Goal: Task Accomplishment & Management: Complete application form

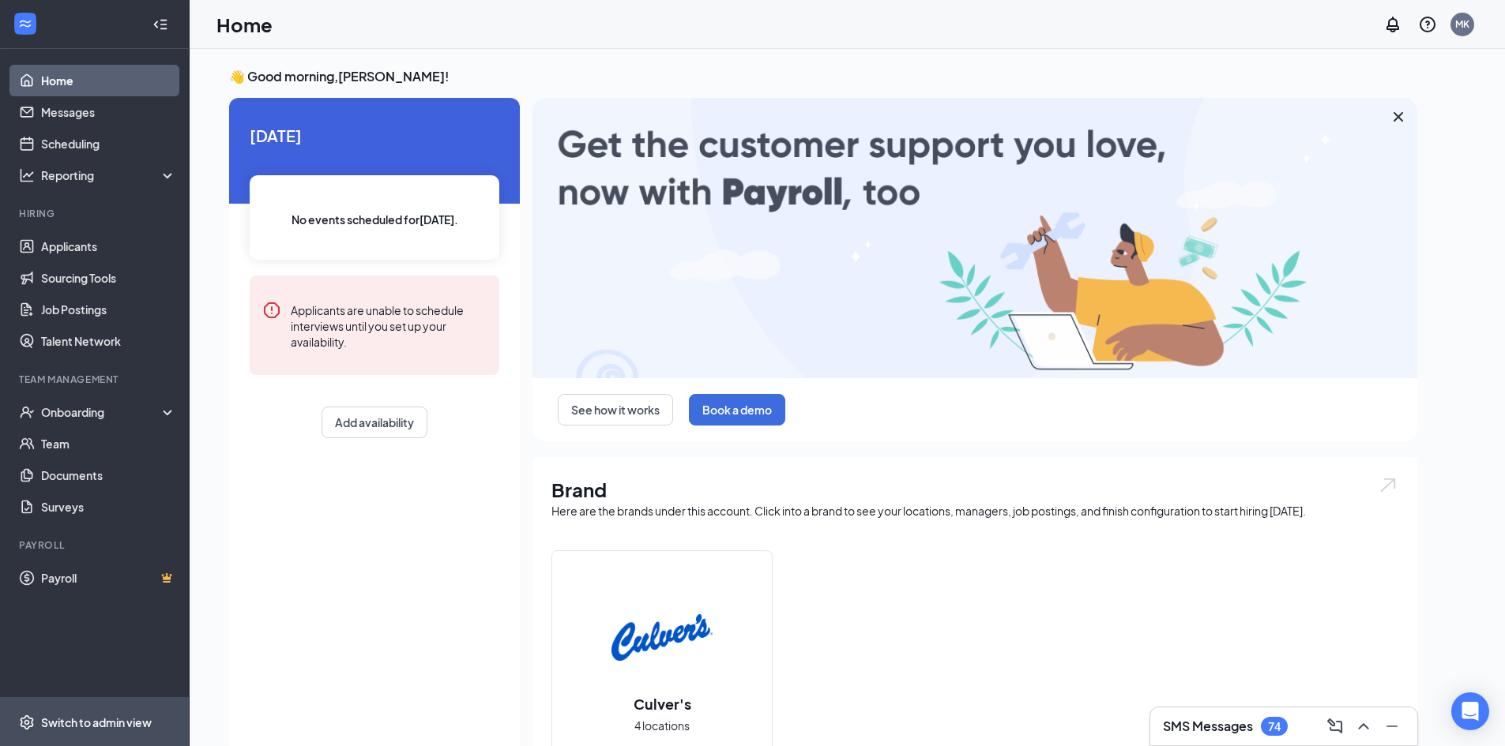
click at [72, 721] on div "Switch to admin view" at bounding box center [96, 723] width 111 height 16
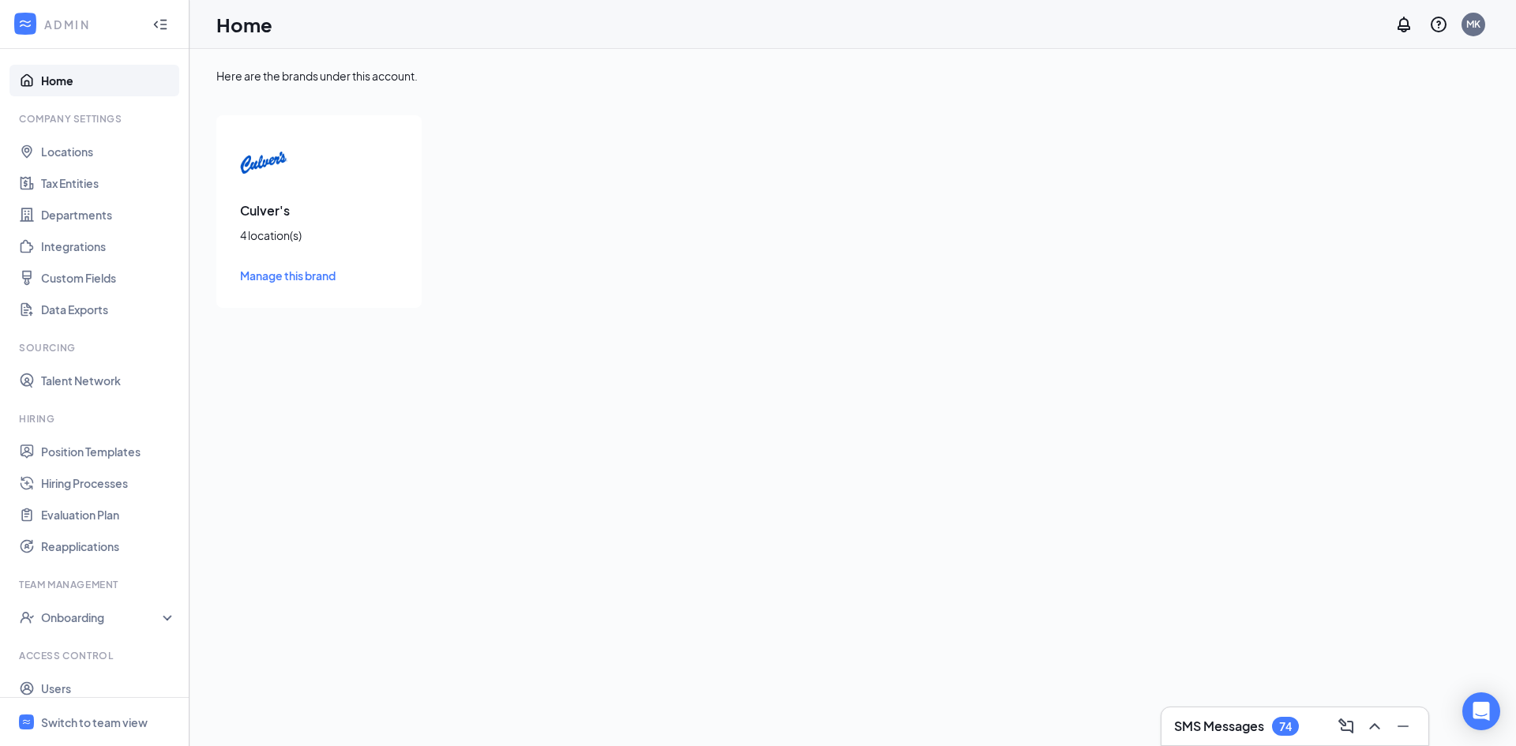
click at [270, 239] on div "4 location(s)" at bounding box center [319, 235] width 158 height 16
click at [263, 165] on img at bounding box center [263, 162] width 47 height 47
click at [261, 274] on span "Manage this brand" at bounding box center [288, 276] width 96 height 14
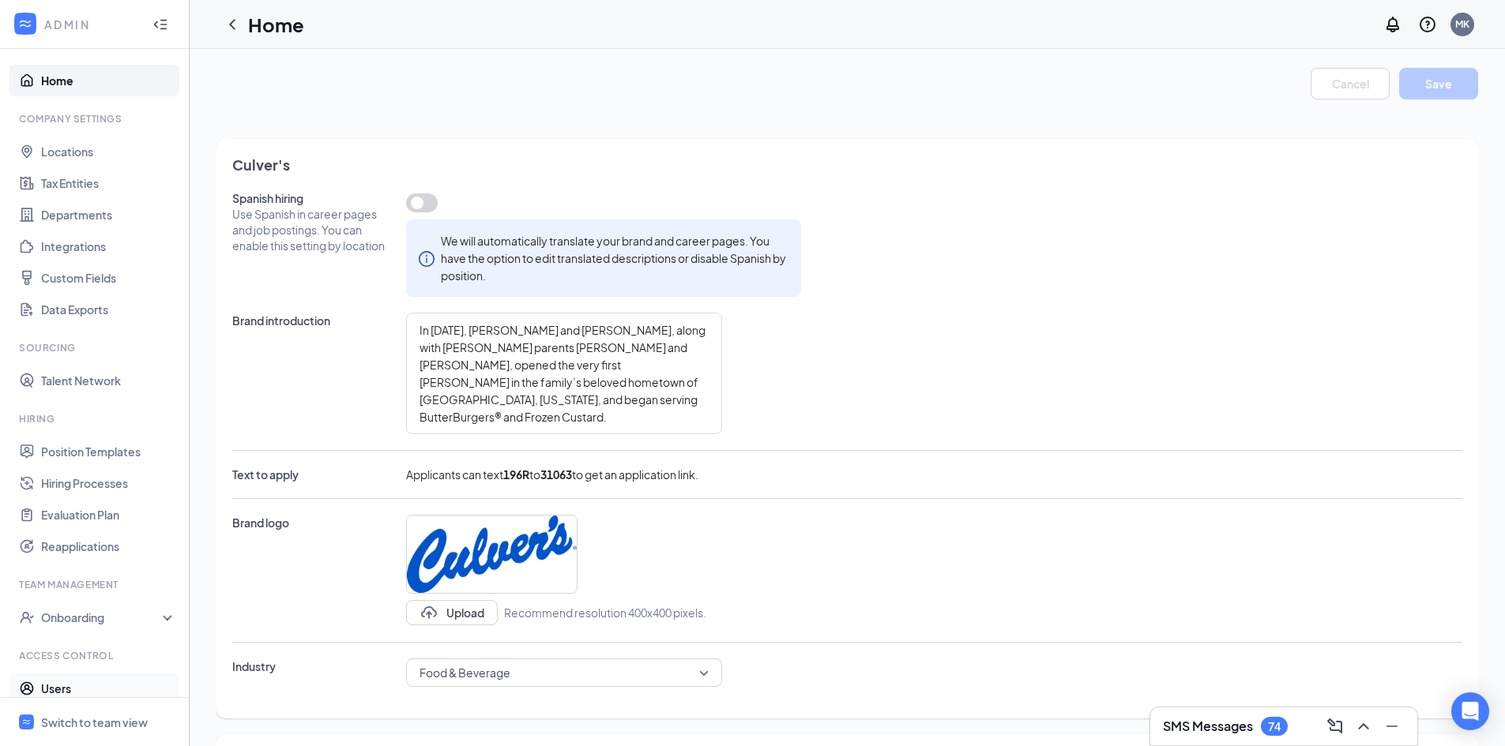
click at [53, 691] on link "Users" at bounding box center [108, 689] width 135 height 32
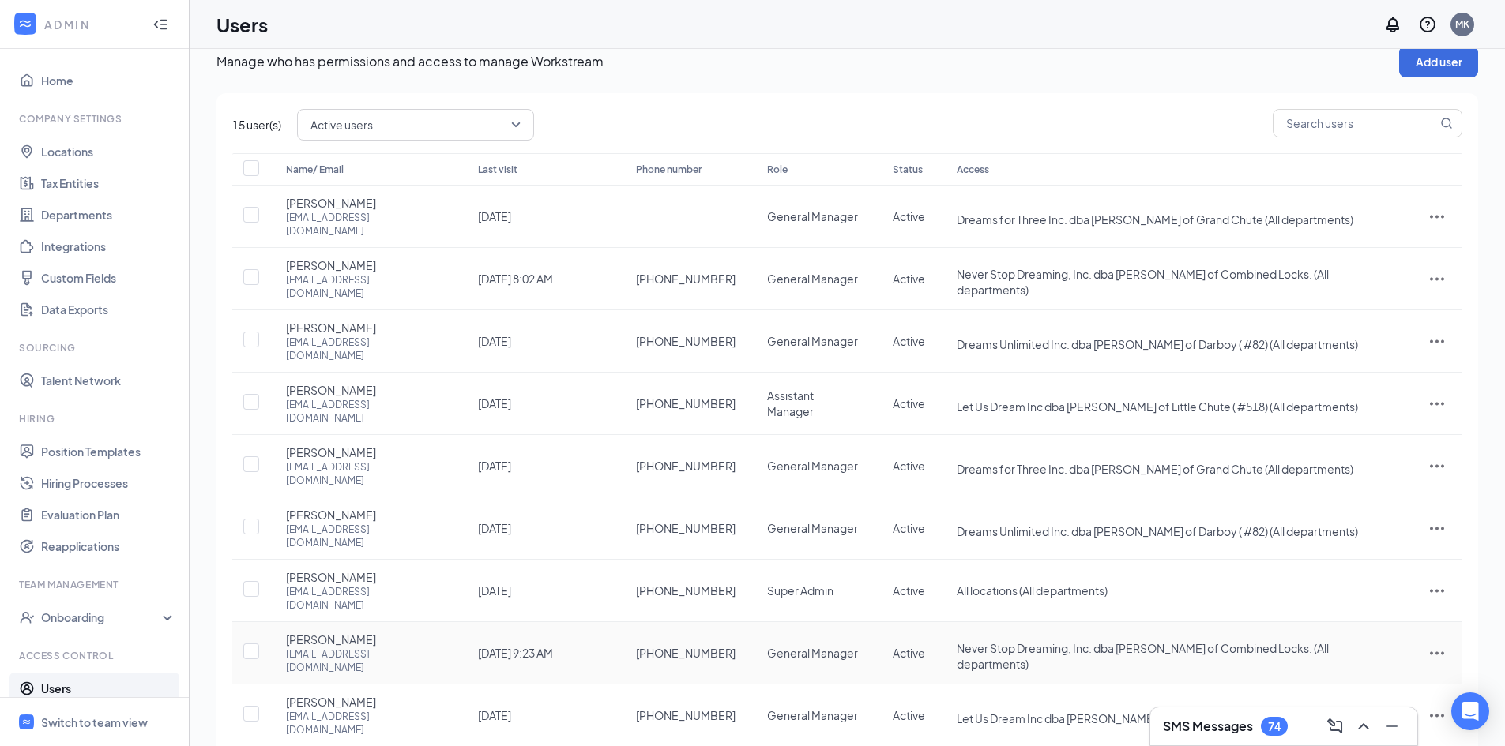
scroll to position [38, 0]
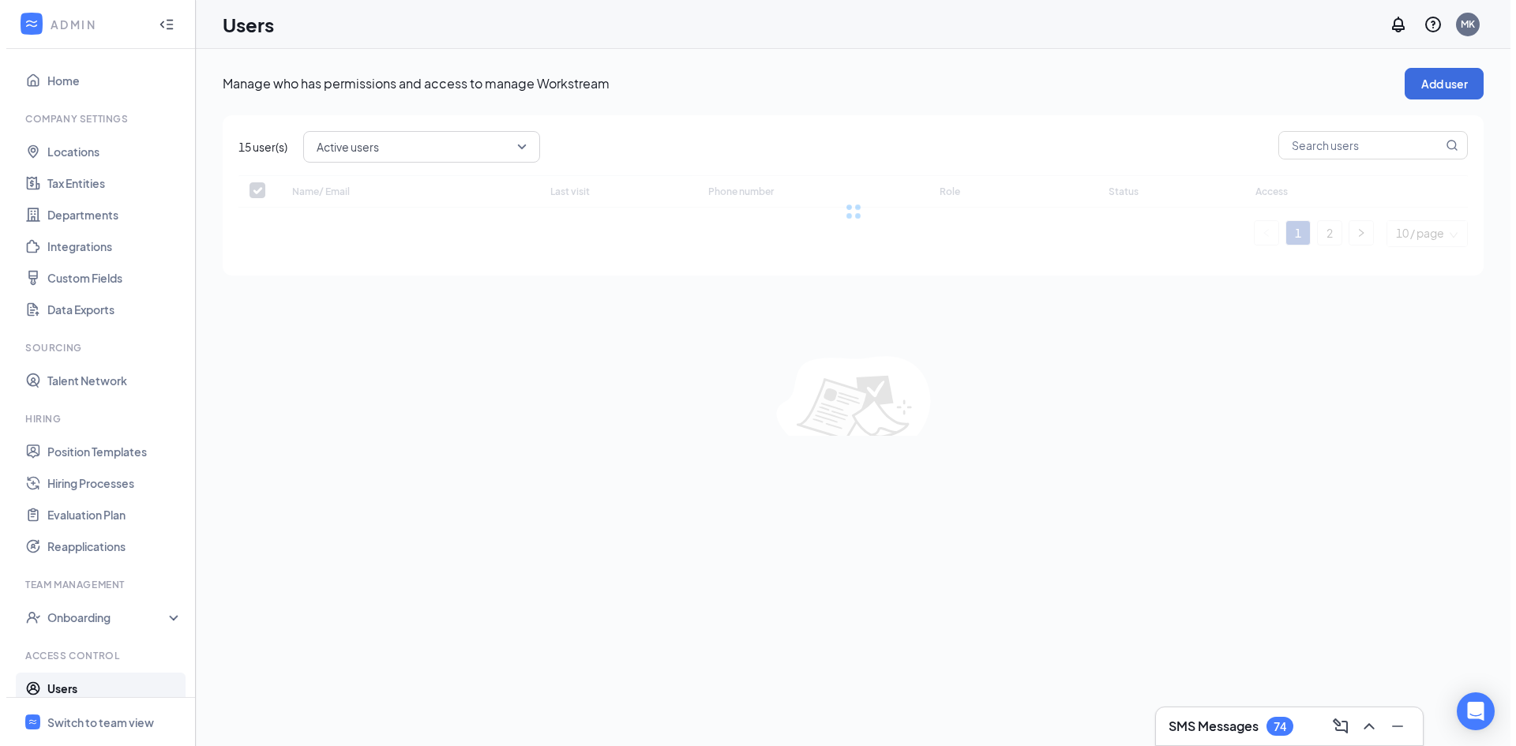
scroll to position [0, 0]
checkbox input "false"
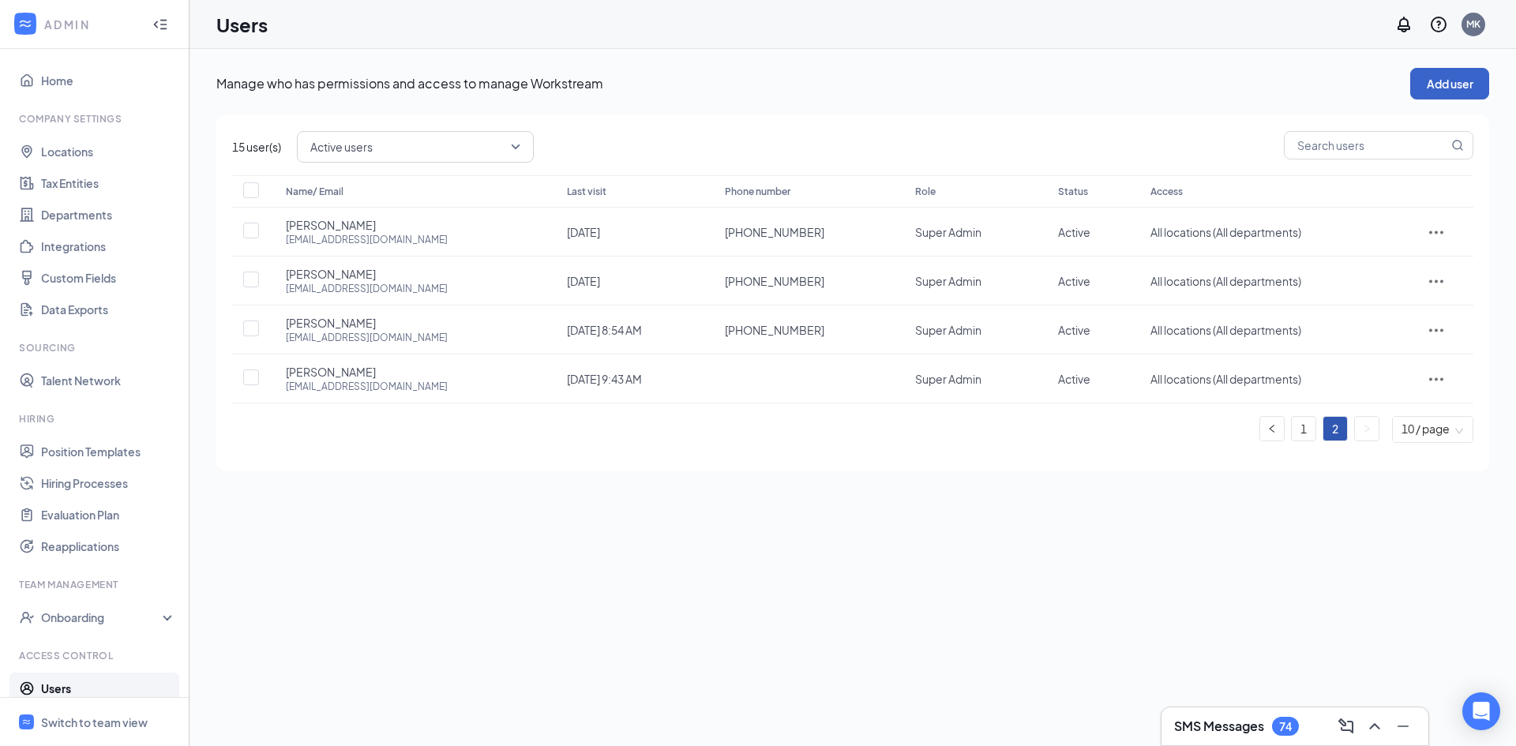
click at [1437, 85] on button "Add user" at bounding box center [1450, 84] width 79 height 32
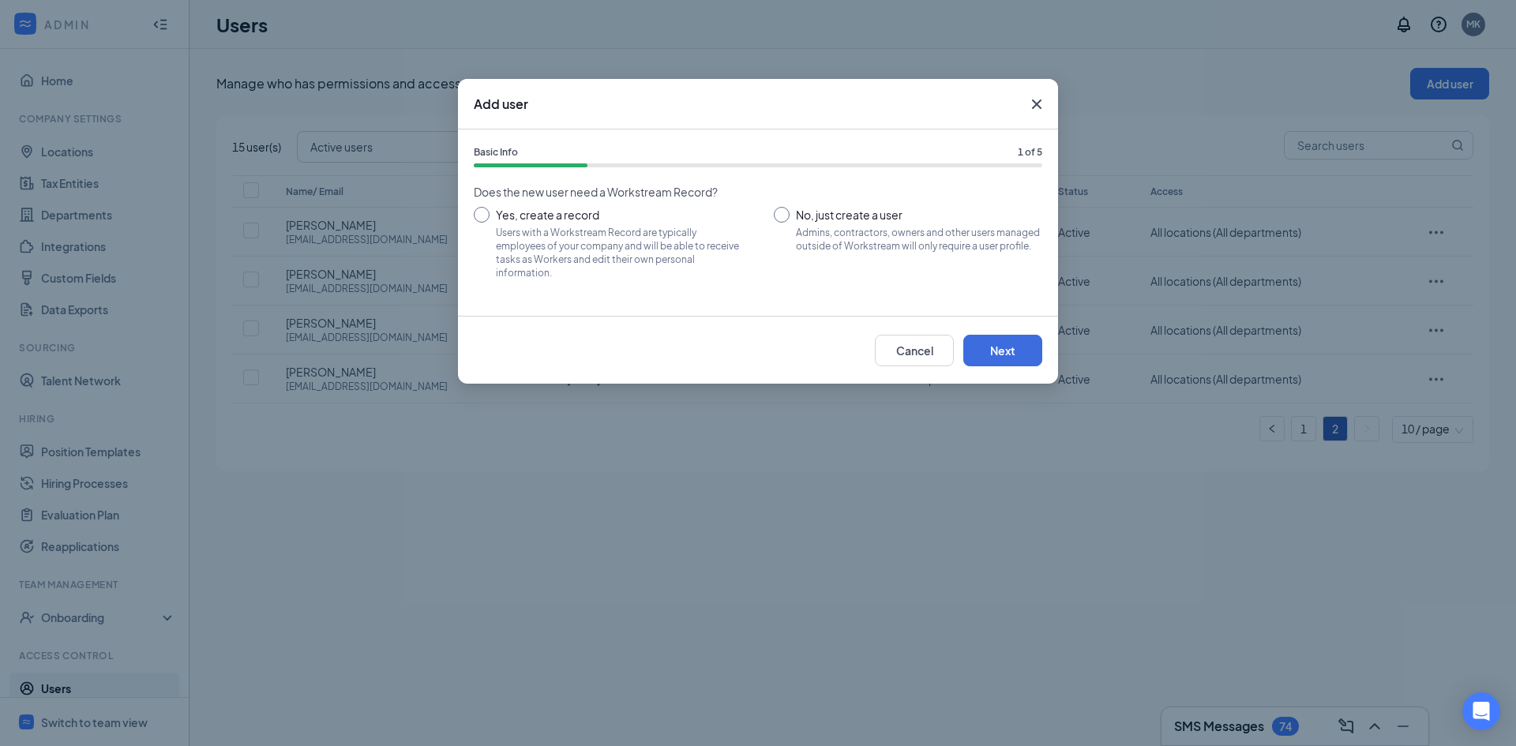
click at [786, 217] on input "No, just create a user Admins, contractors, owners and other users managed outs…" at bounding box center [908, 242] width 269 height 71
radio input "true"
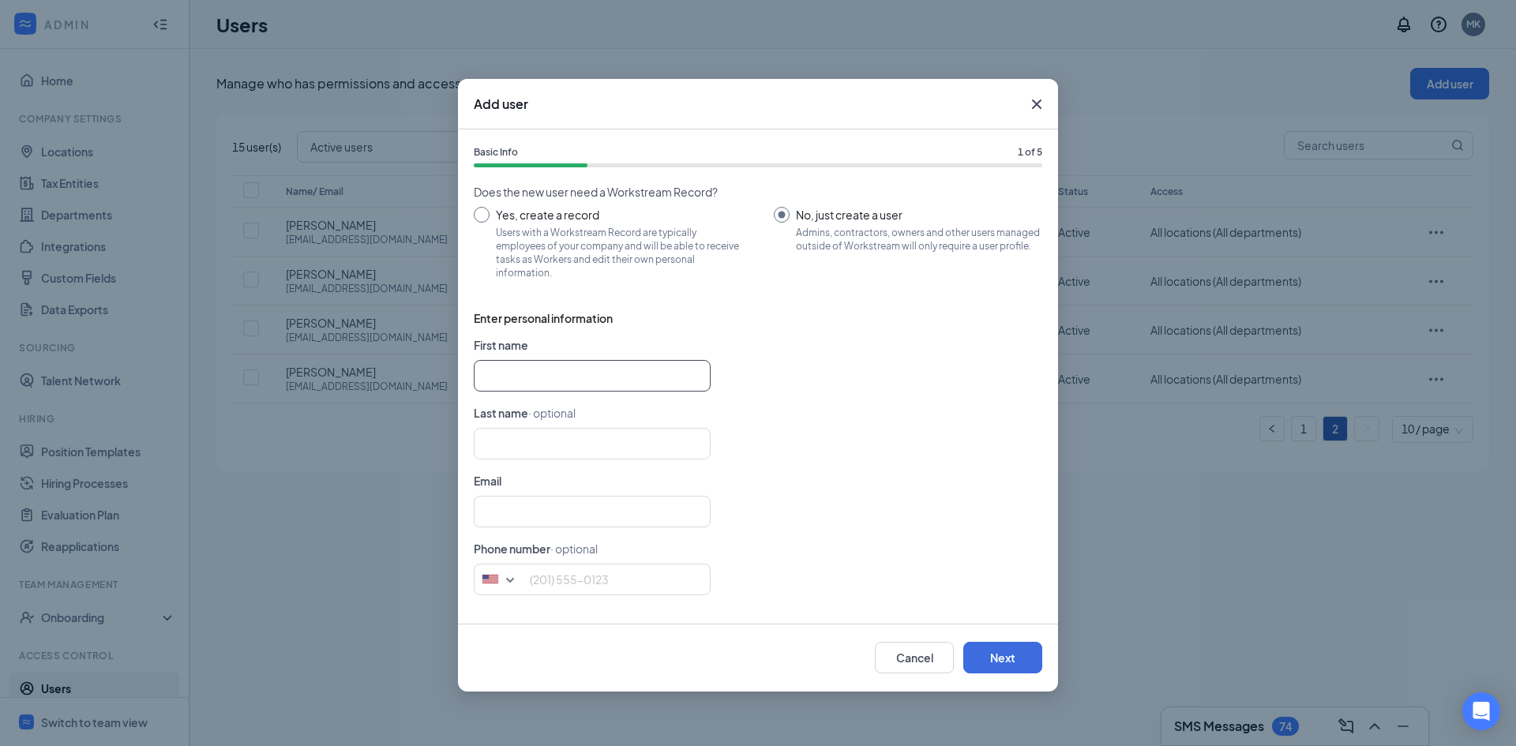
click at [659, 381] on input "text" at bounding box center [592, 376] width 237 height 32
type input "[PERSON_NAME]"
click at [495, 515] on input "jsc1989" at bounding box center [592, 512] width 237 height 32
click at [552, 509] on input "jsthec1989" at bounding box center [592, 512] width 237 height 32
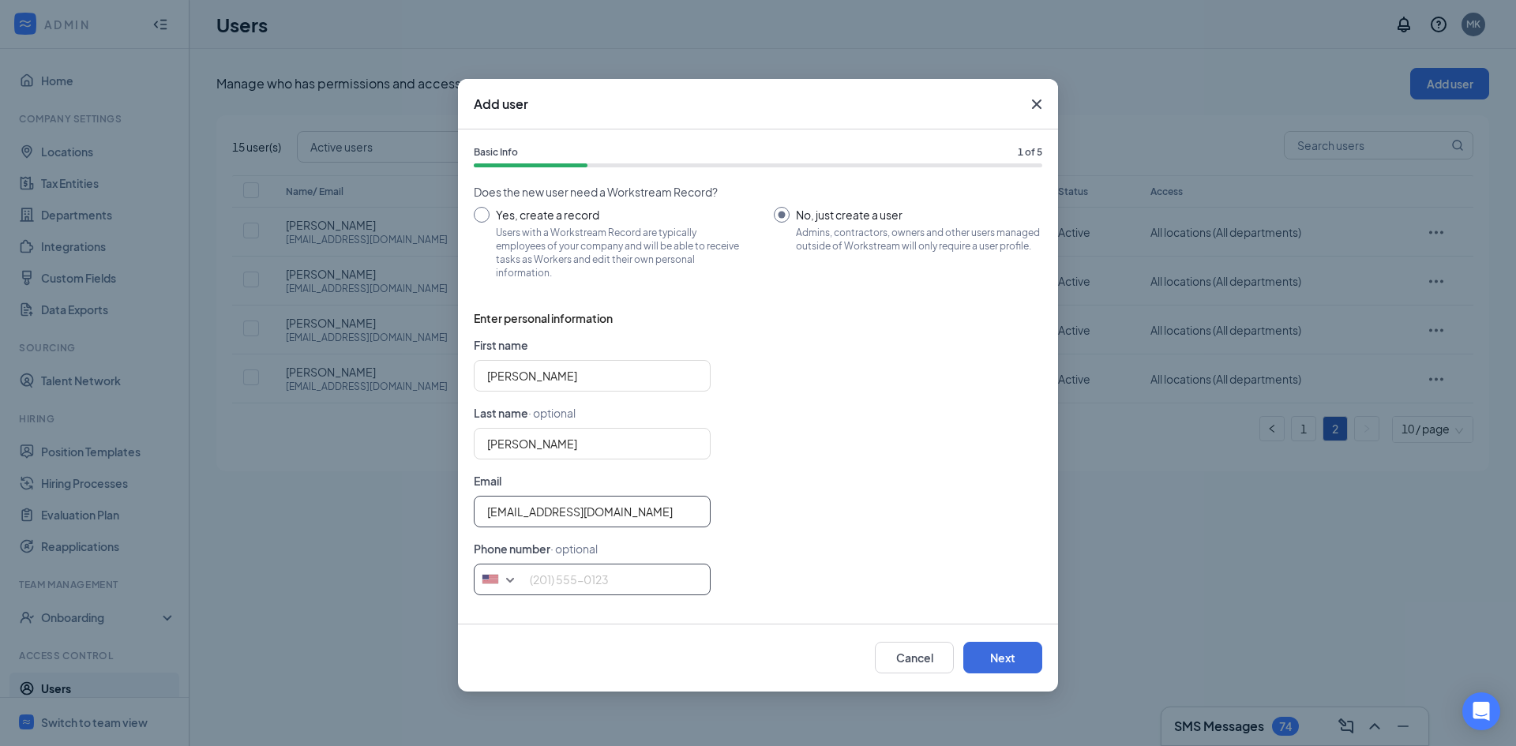
type input "[EMAIL_ADDRESS][DOMAIN_NAME]"
click at [600, 582] on input "tel" at bounding box center [592, 580] width 237 height 32
type input "9204505888"
click at [991, 654] on button "Next" at bounding box center [1003, 658] width 79 height 32
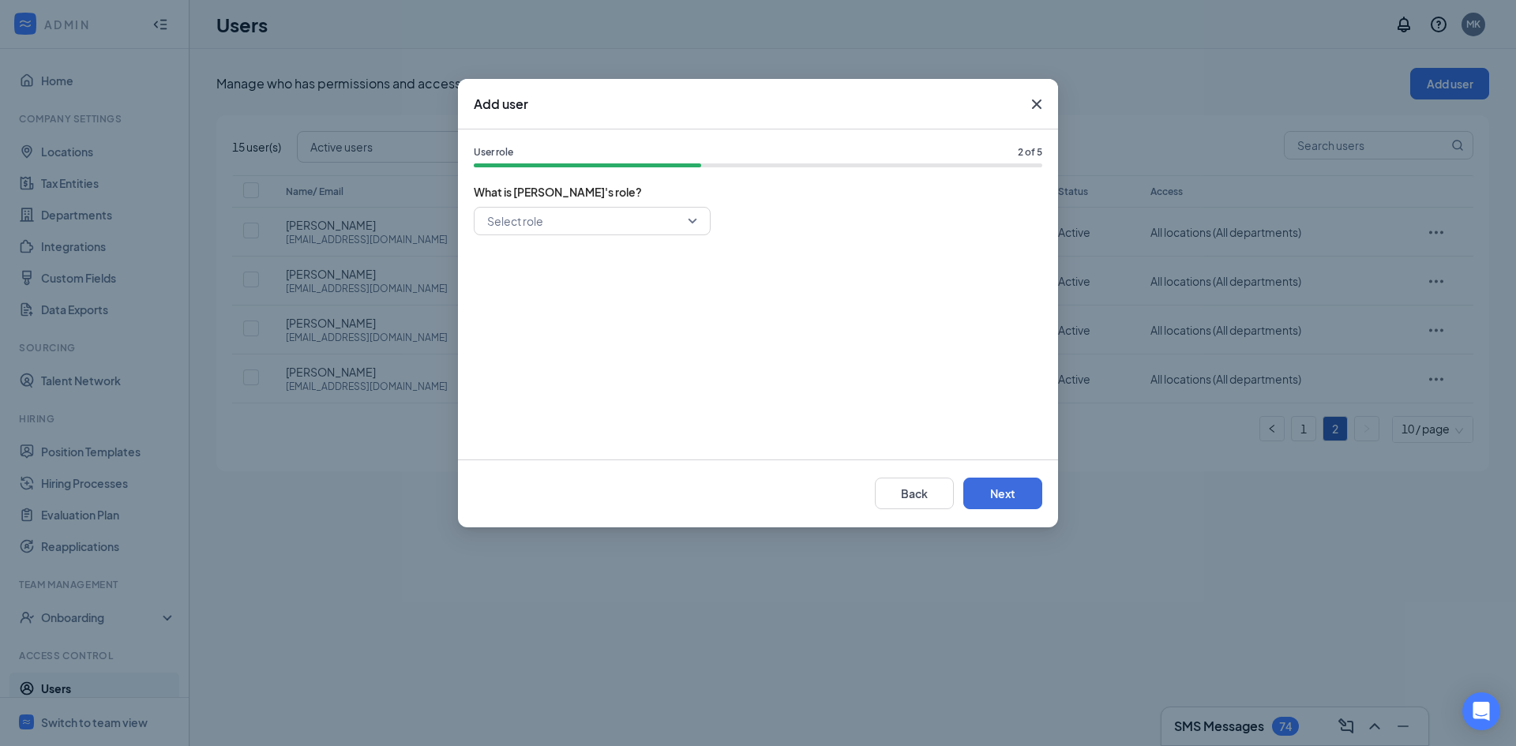
click at [687, 217] on input "search" at bounding box center [586, 221] width 207 height 27
click at [549, 329] on span "General Manager" at bounding box center [532, 334] width 91 height 17
click at [997, 483] on button "Next" at bounding box center [1003, 494] width 79 height 32
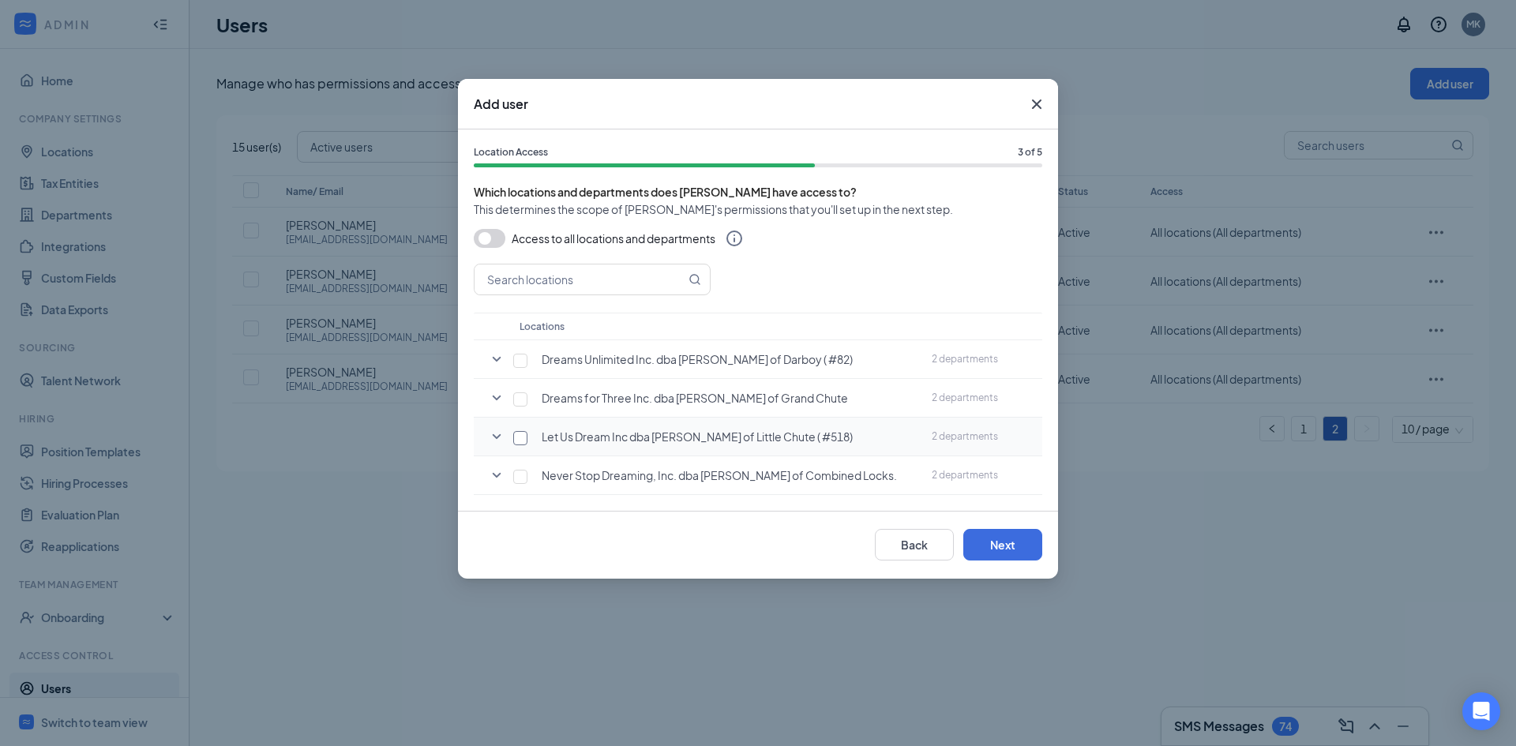
click at [520, 436] on input "checkbox" at bounding box center [520, 438] width 14 height 14
checkbox input "true"
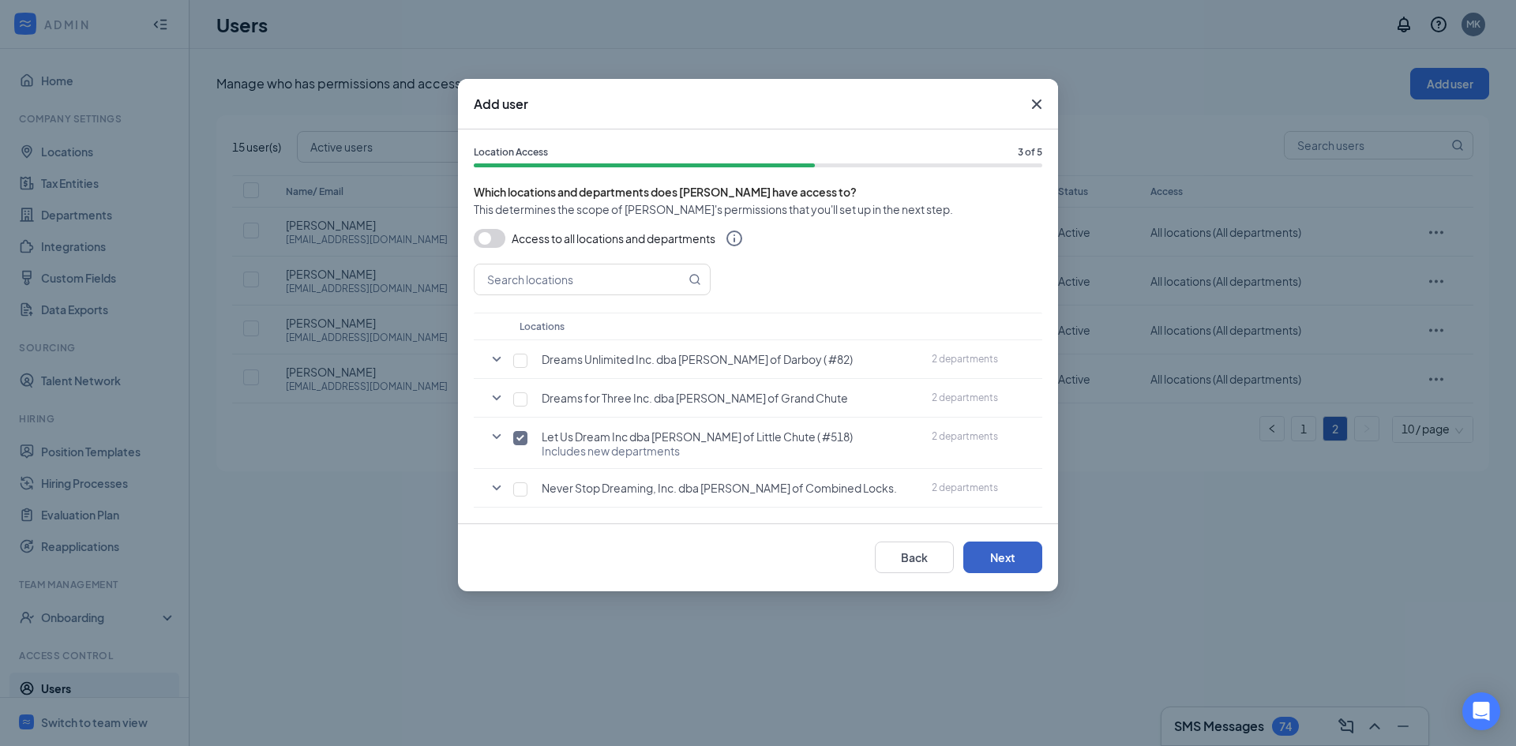
click at [991, 557] on button "Next" at bounding box center [1003, 558] width 79 height 32
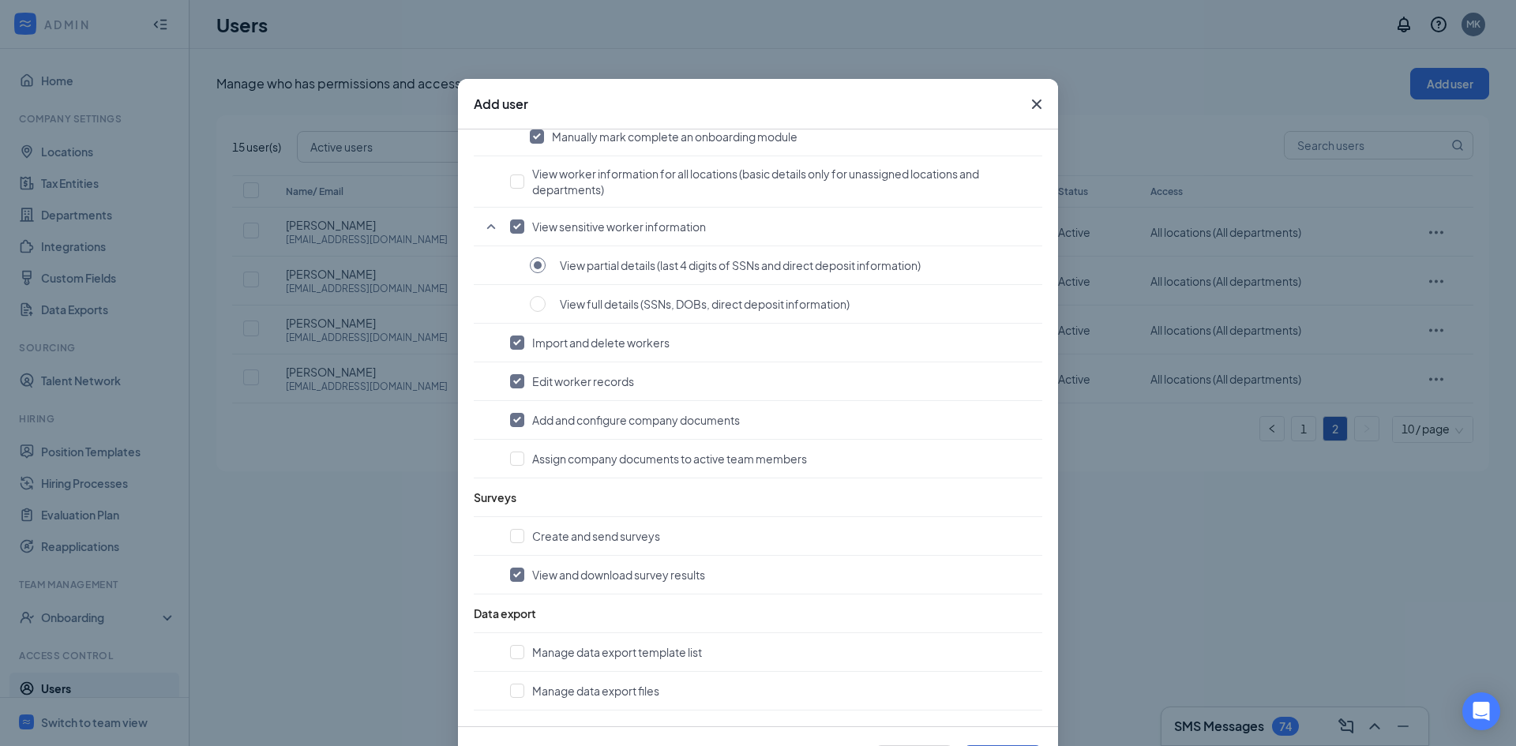
scroll to position [67, 0]
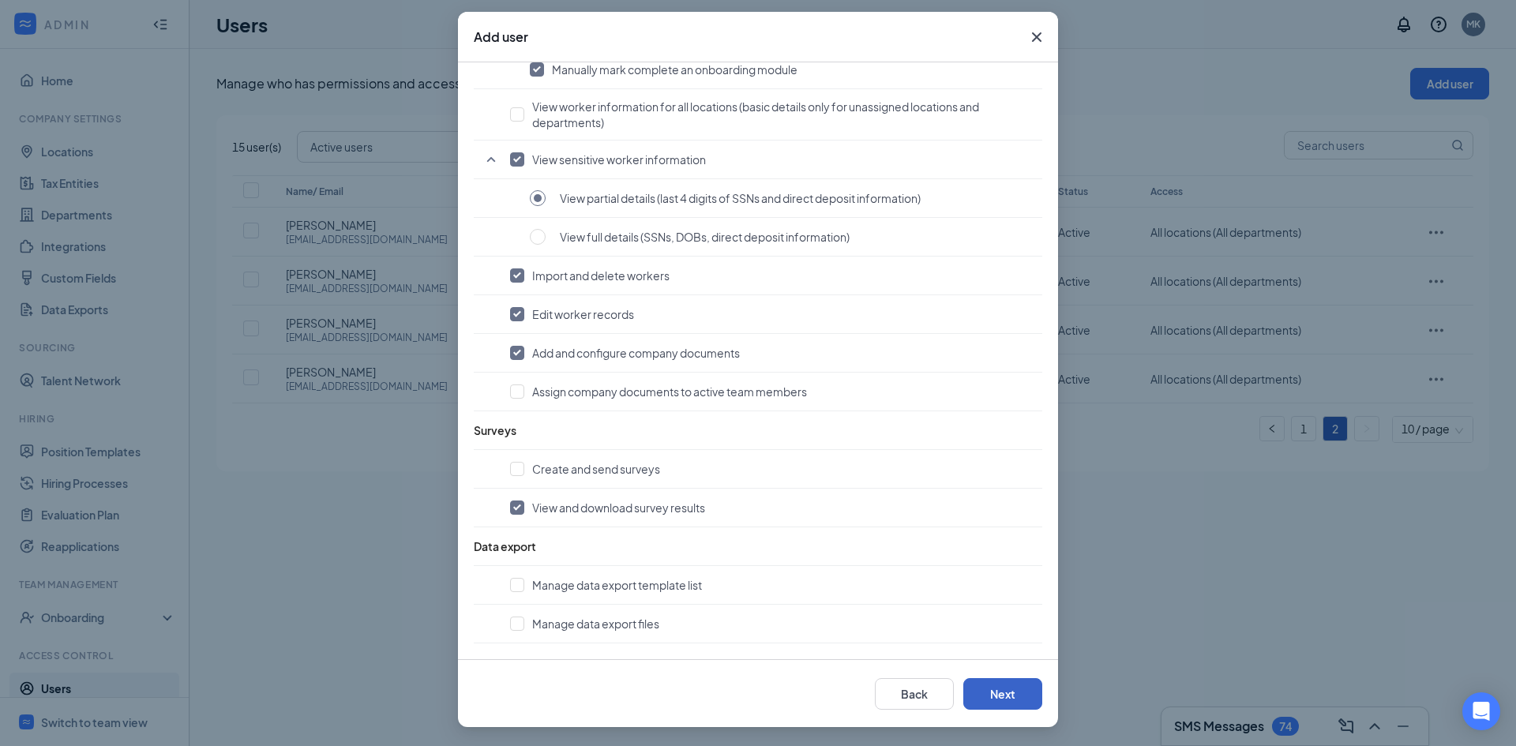
click at [1008, 697] on button "Next" at bounding box center [1003, 694] width 79 height 32
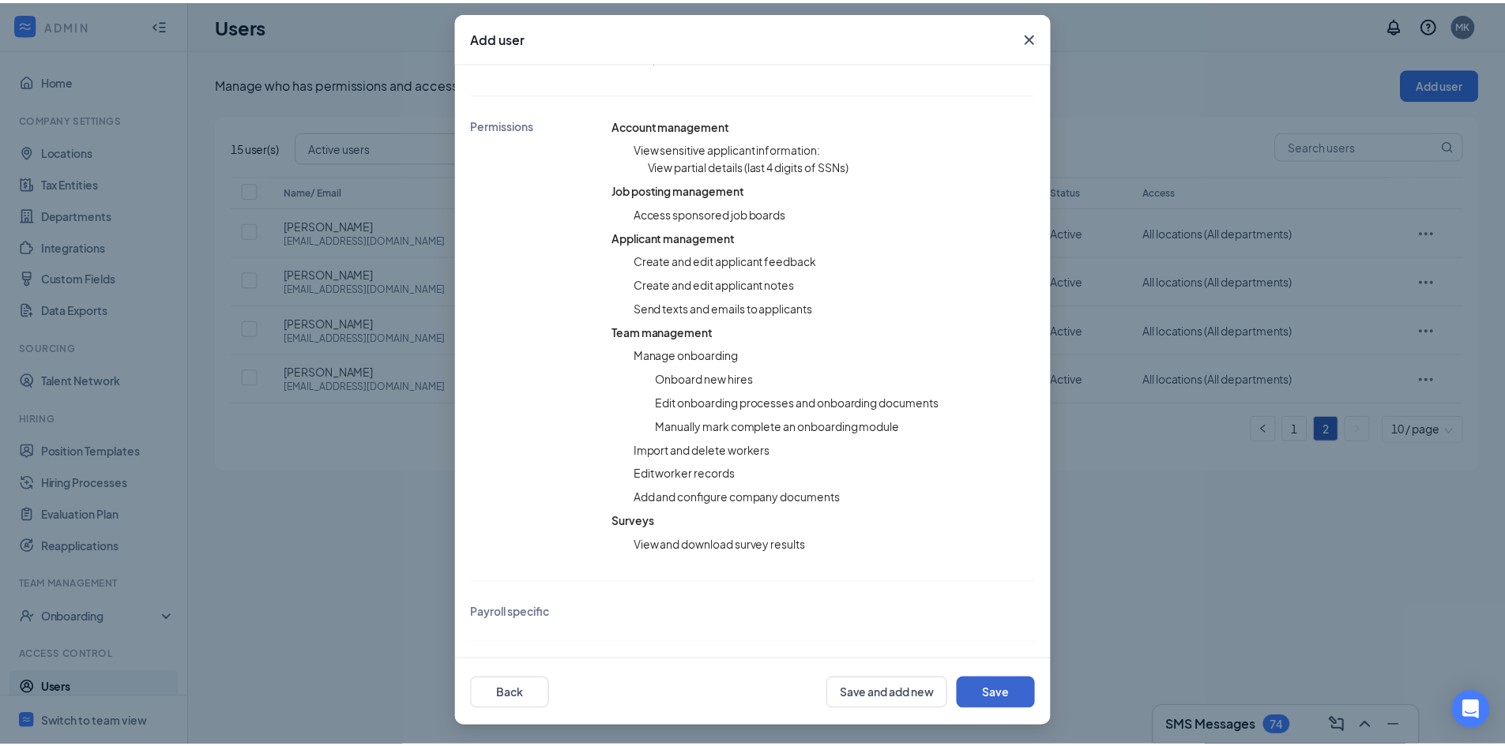
scroll to position [370, 0]
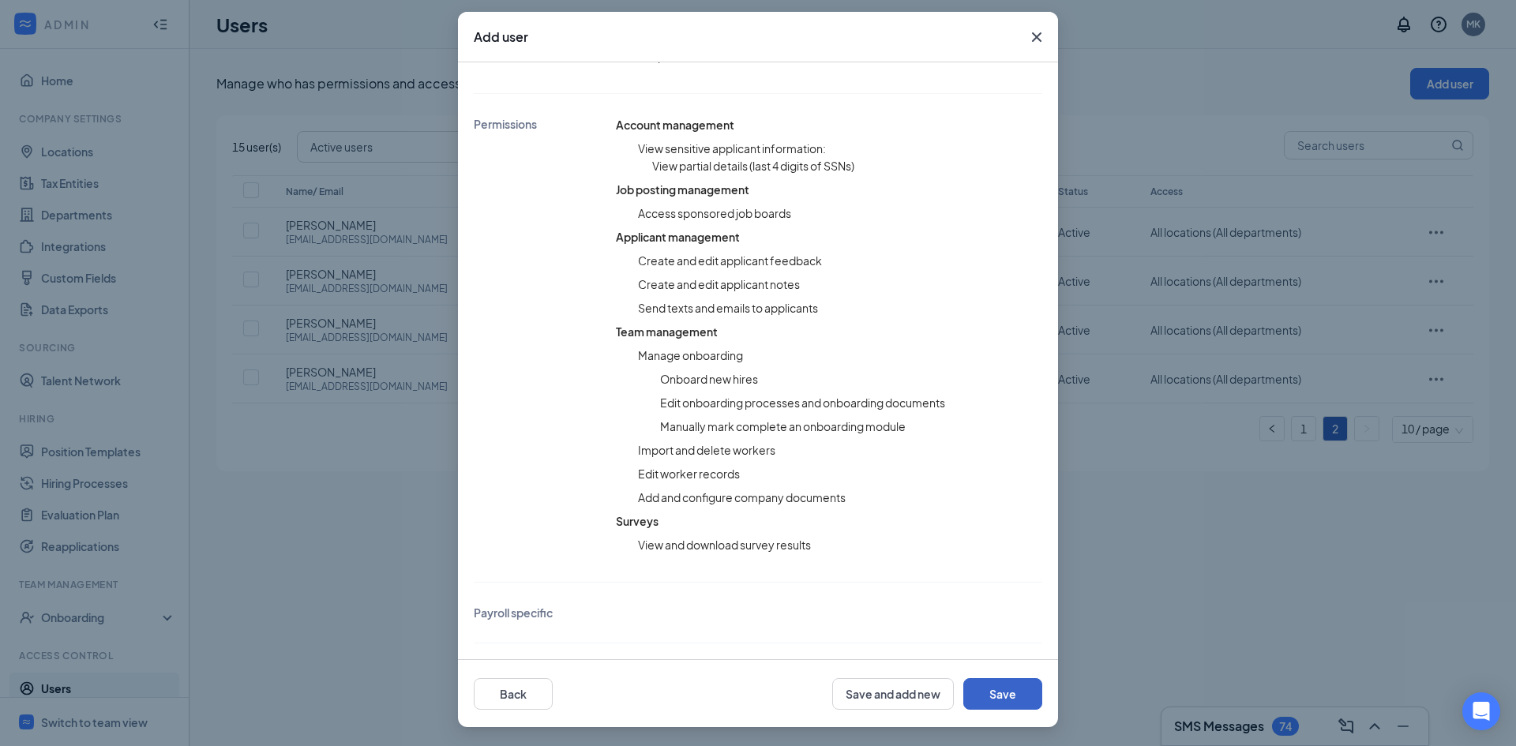
click at [983, 693] on button "Save" at bounding box center [1003, 694] width 79 height 32
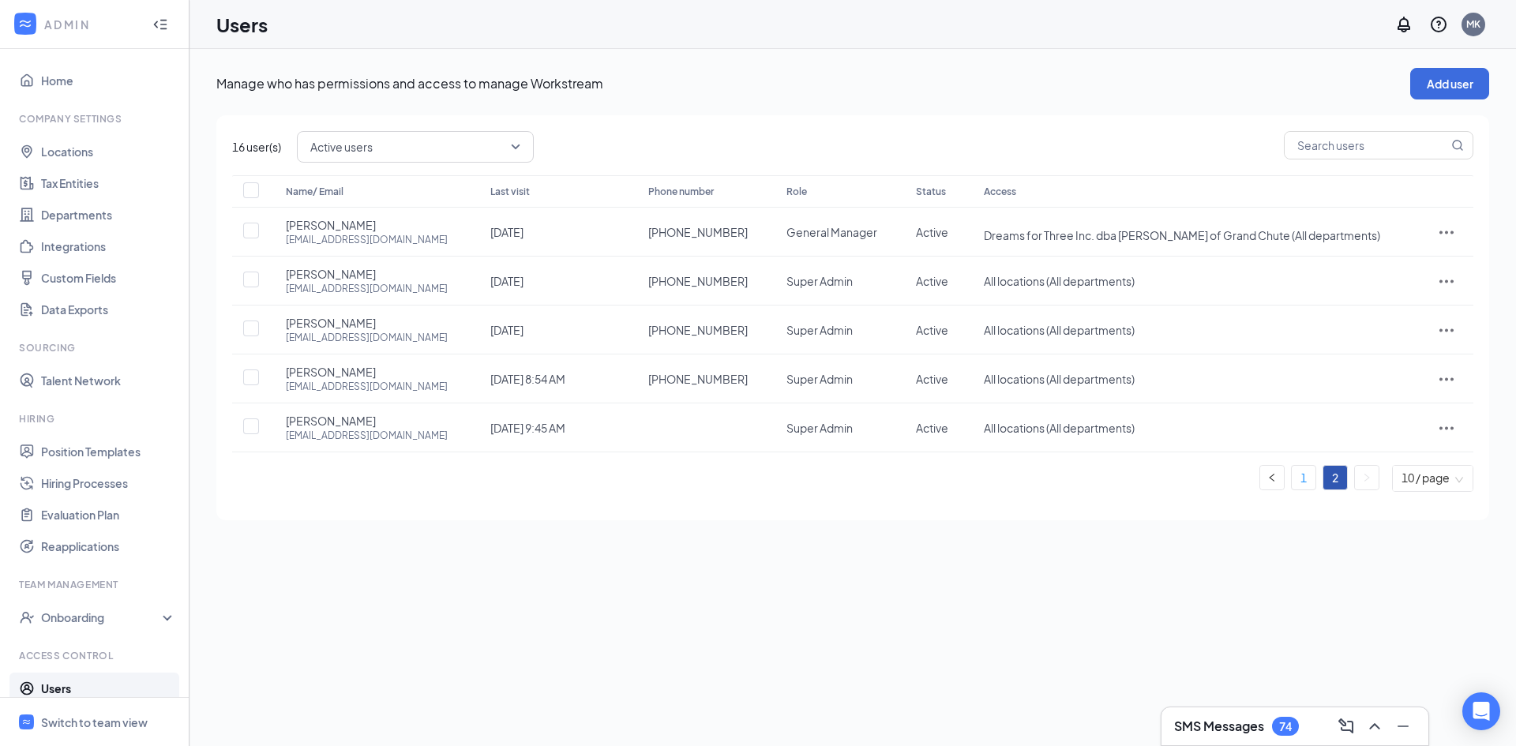
click at [1300, 483] on link "1" at bounding box center [1304, 478] width 24 height 24
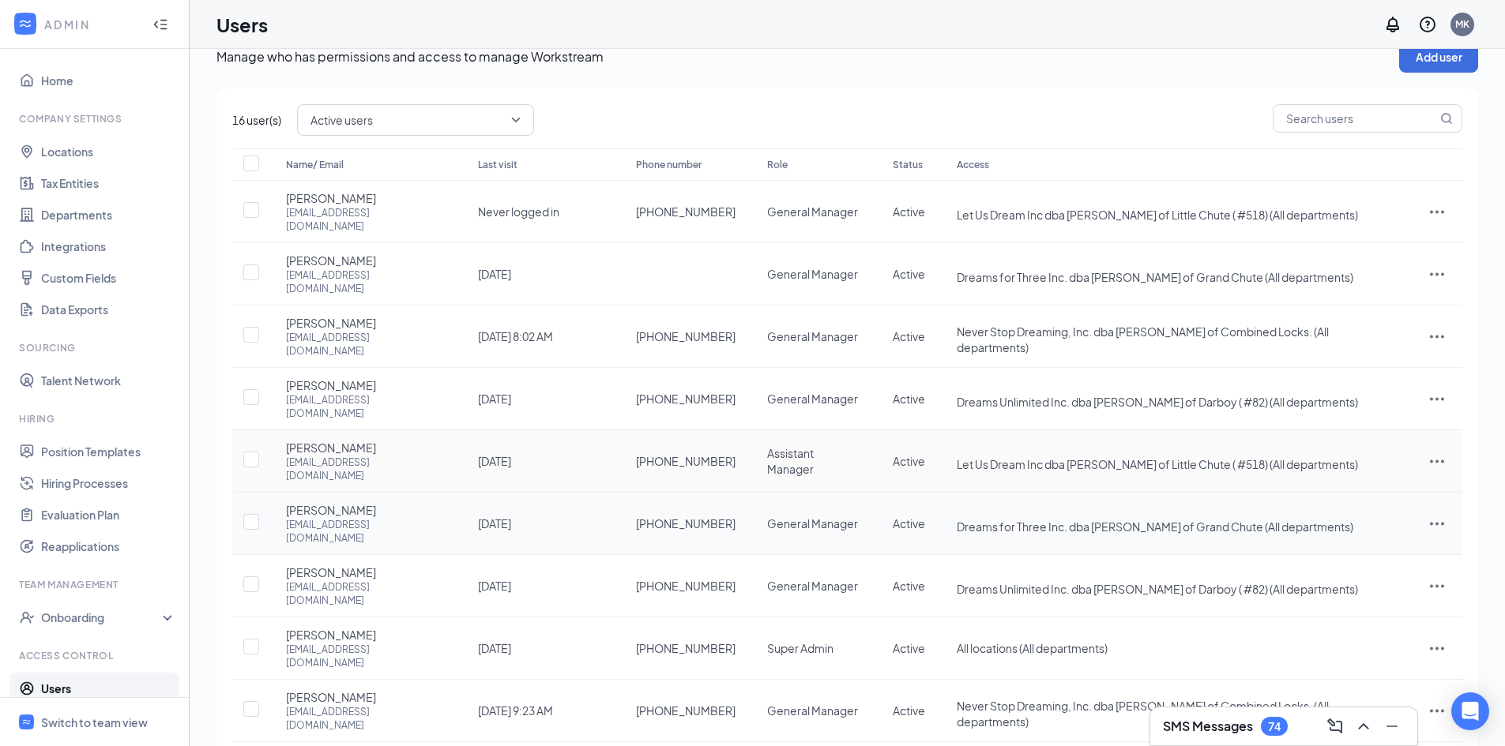
scroll to position [38, 0]
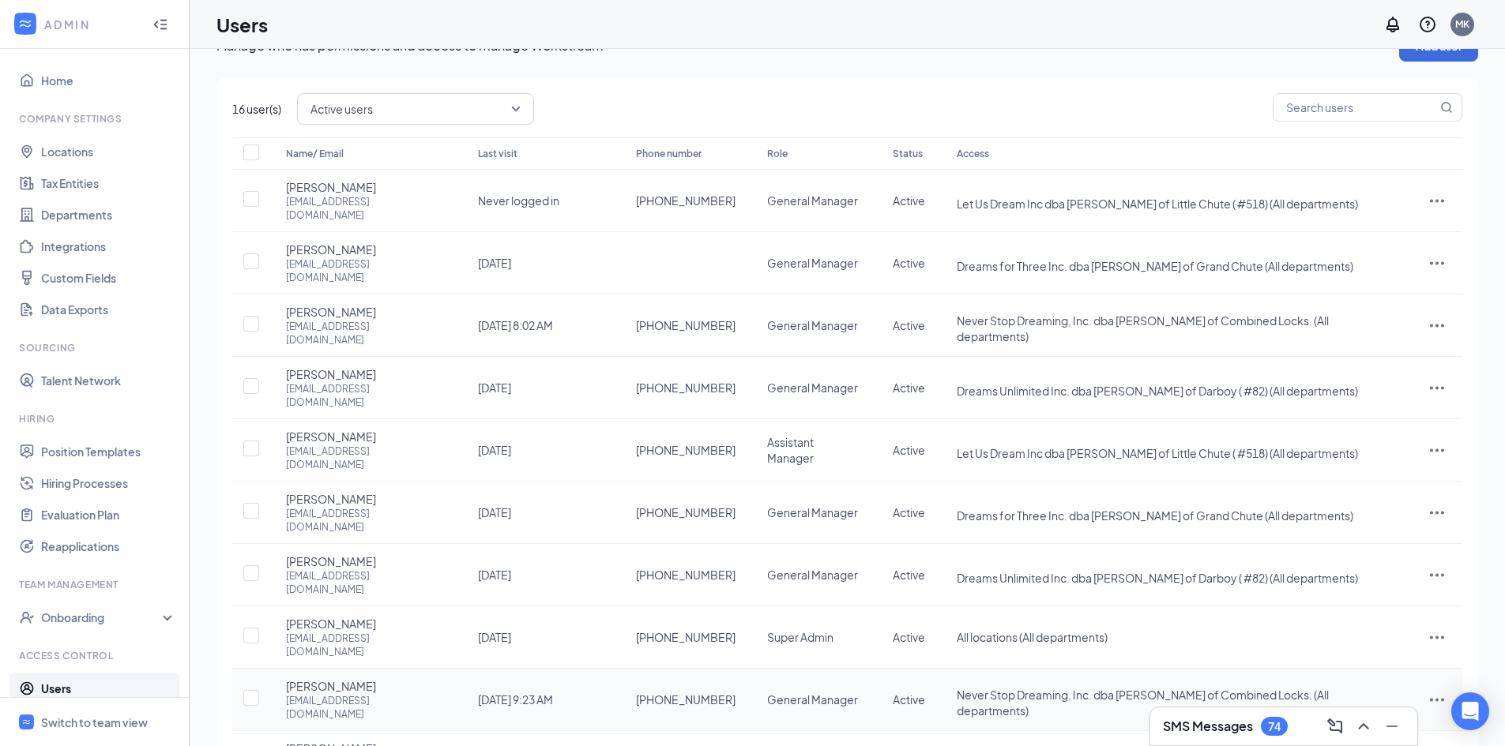
click at [1259, 688] on span "Never Stop Dreaming, Inc. dba [PERSON_NAME] of Combined Locks. (All departments)" at bounding box center [1142, 703] width 372 height 30
click at [69, 721] on div "Switch to team view" at bounding box center [94, 723] width 107 height 16
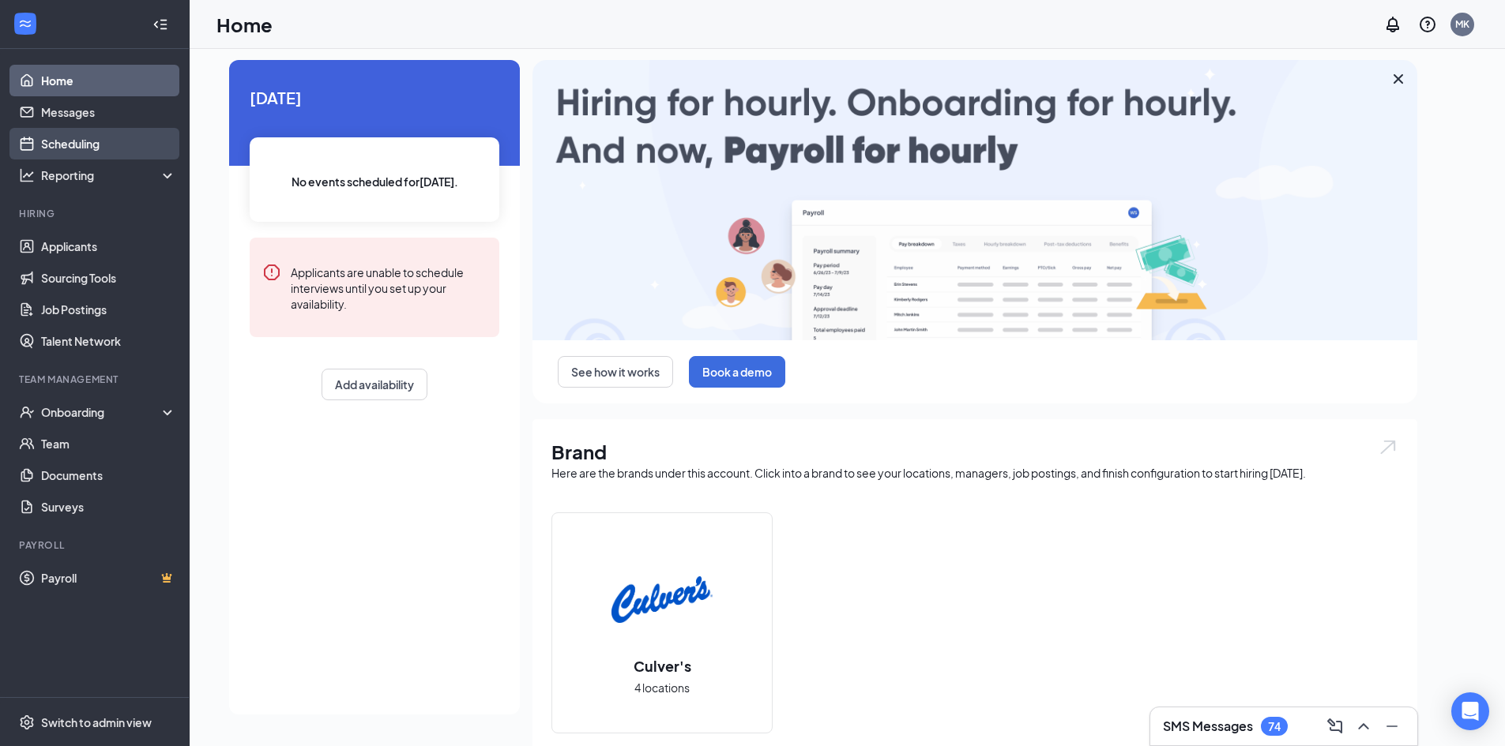
click at [83, 135] on link "Scheduling" at bounding box center [108, 144] width 135 height 32
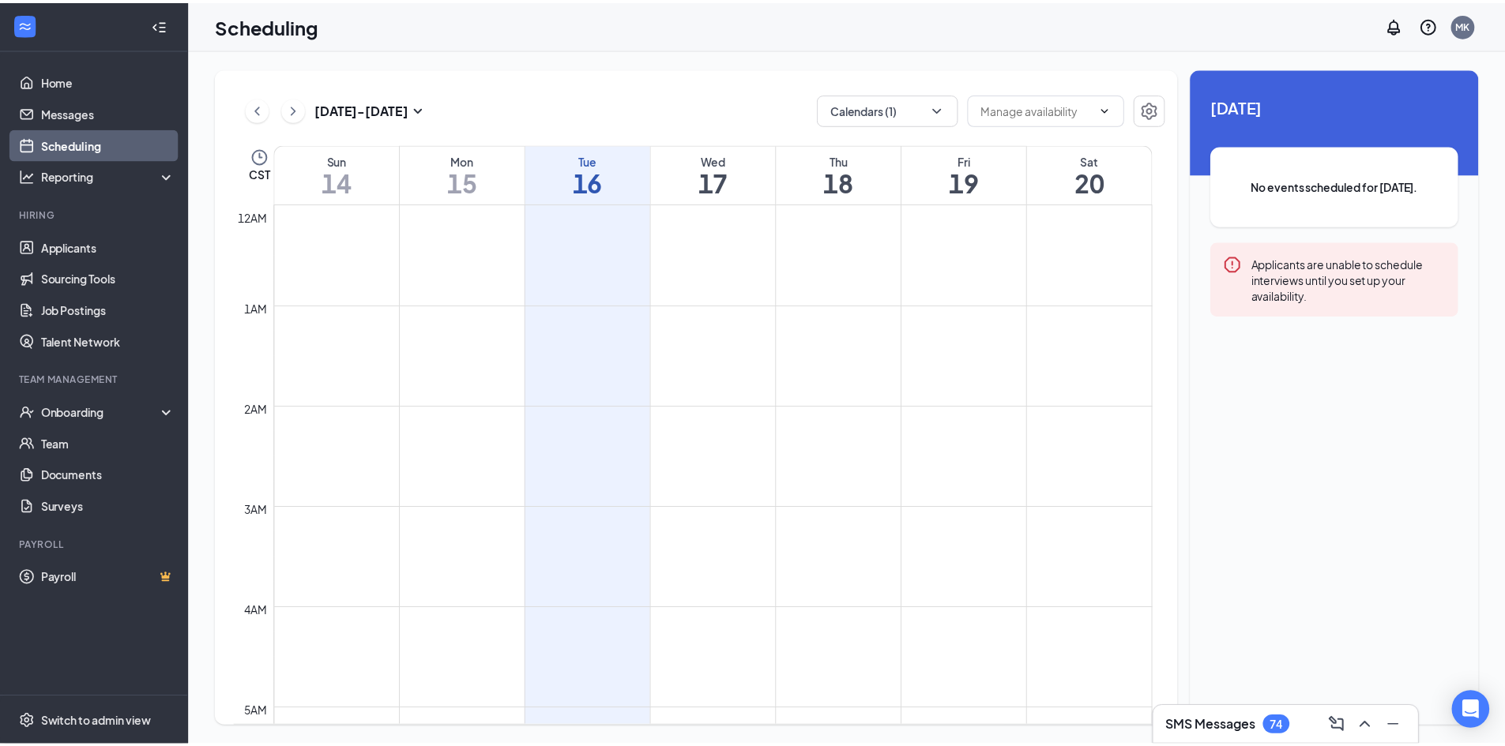
scroll to position [776, 0]
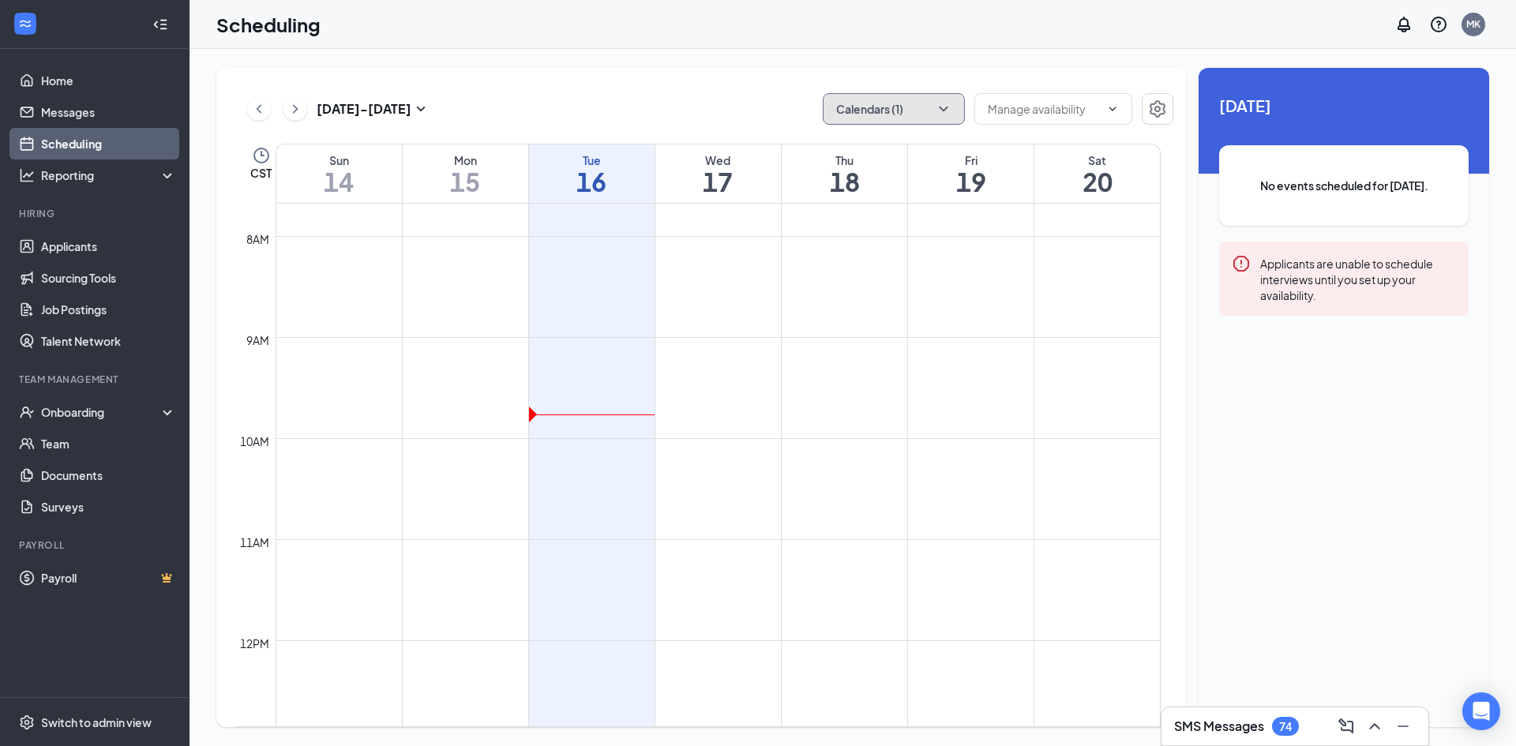
click at [934, 99] on button "Calendars (1)" at bounding box center [894, 109] width 142 height 32
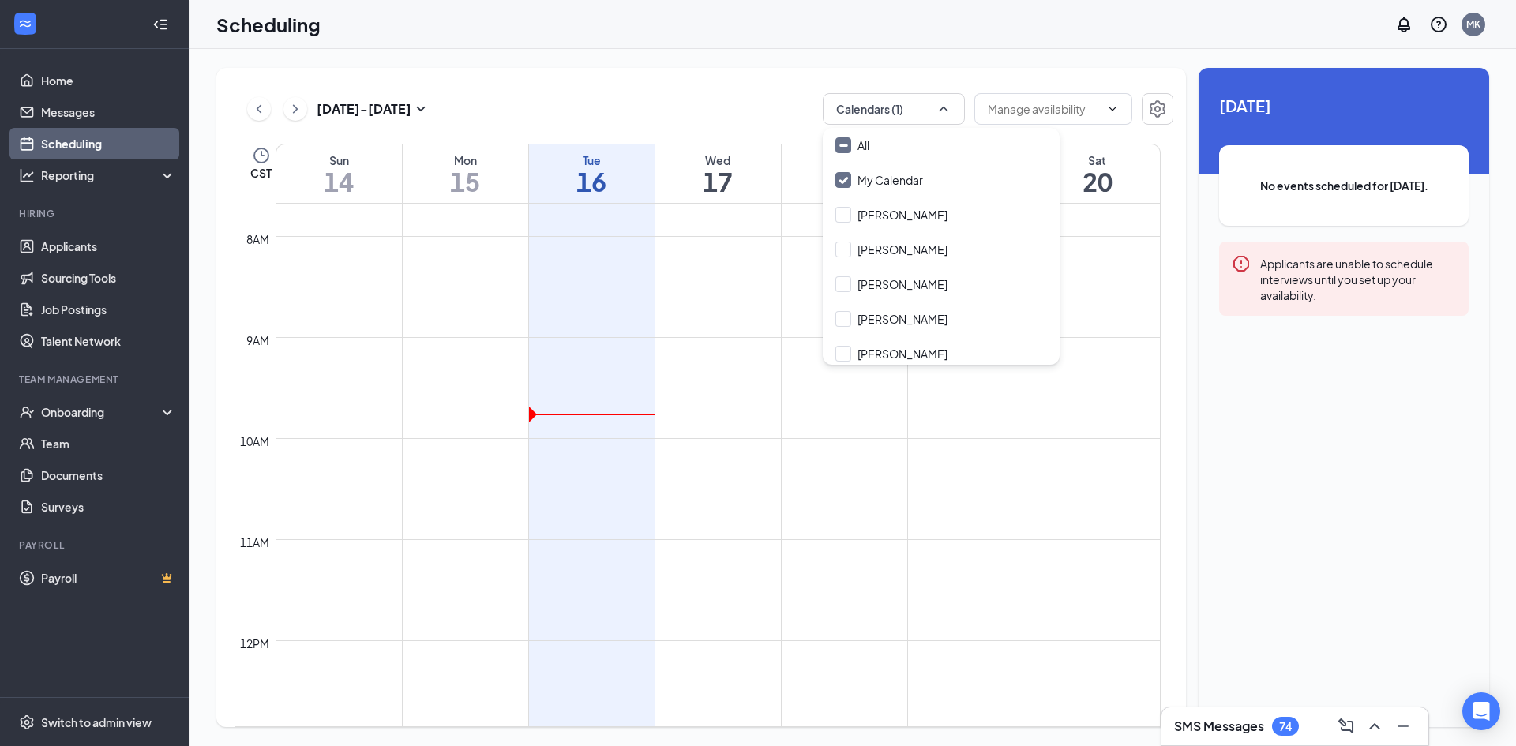
click at [990, 69] on div "[DATE] - [DATE] Calendars (1) CST Sun 14 Mon 15 Tue 16 Wed 17 Thu 18 Fri 19 Sat…" at bounding box center [701, 397] width 970 height 659
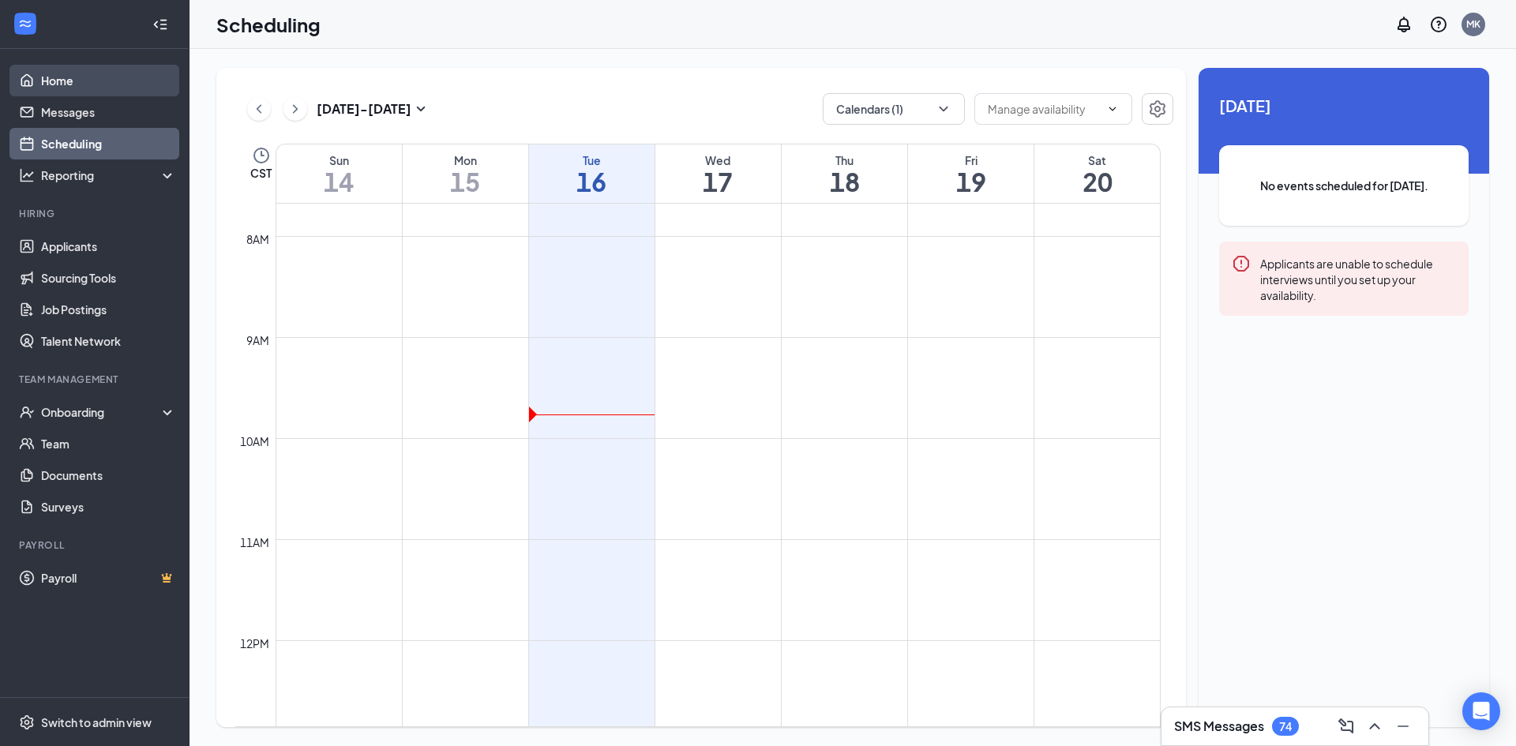
click at [44, 73] on link "Home" at bounding box center [108, 81] width 135 height 32
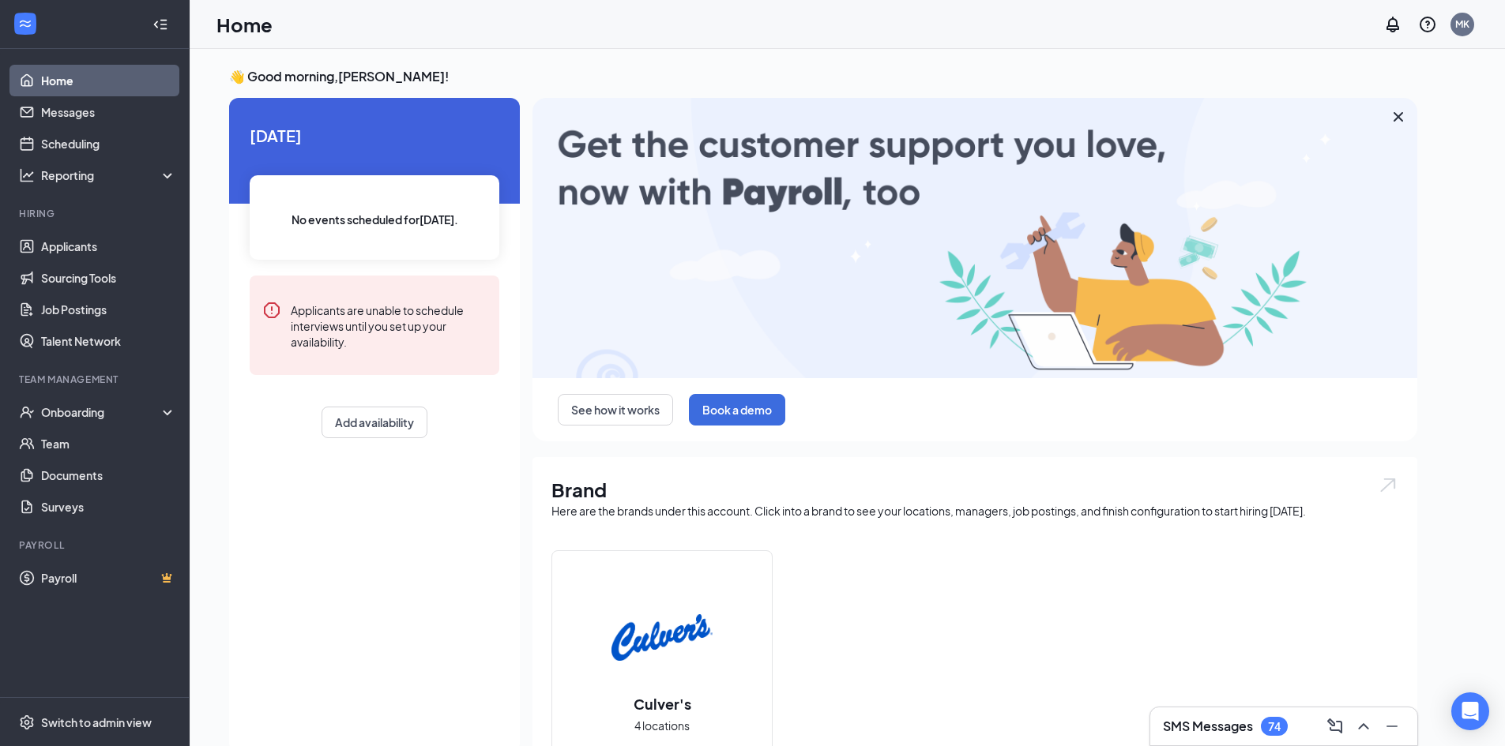
click at [1188, 723] on h3 "SMS Messages" at bounding box center [1208, 726] width 90 height 17
